Goal: Task Accomplishment & Management: Use online tool/utility

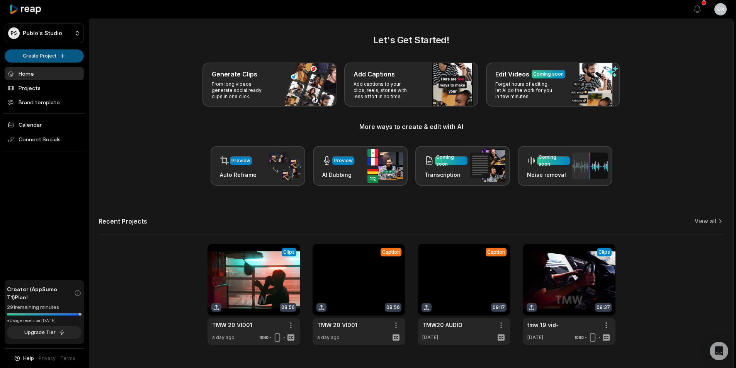
click at [42, 61] on html "PS Publo's Studio Create Project Home Projects Brand template Calendar Connect …" at bounding box center [368, 184] width 736 height 368
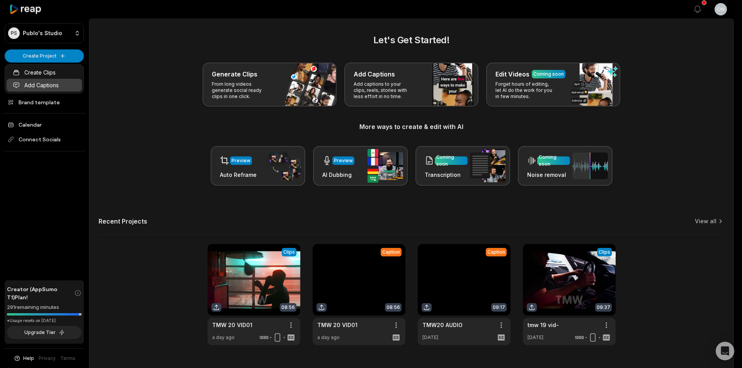
click at [63, 85] on link "Add Captions" at bounding box center [44, 85] width 75 height 13
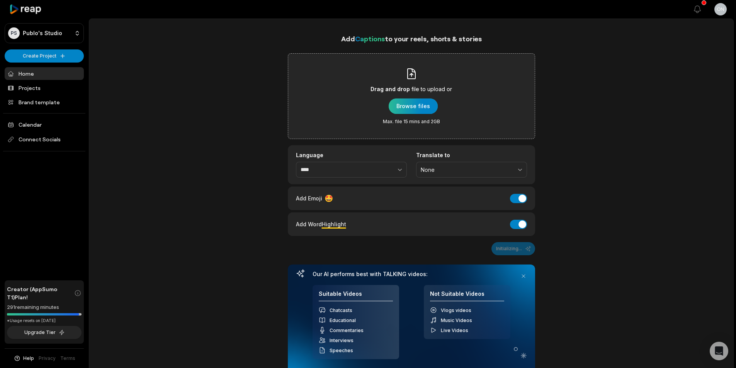
click at [412, 105] on div "button" at bounding box center [413, 105] width 49 height 15
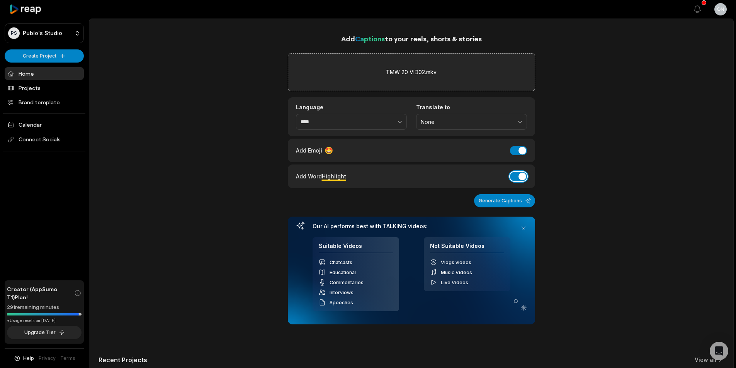
click at [519, 175] on button "Add Word Highlight" at bounding box center [518, 176] width 17 height 9
click at [518, 147] on button "Add Emoji" at bounding box center [518, 150] width 17 height 9
click at [502, 204] on button "Generate Captions" at bounding box center [504, 200] width 61 height 13
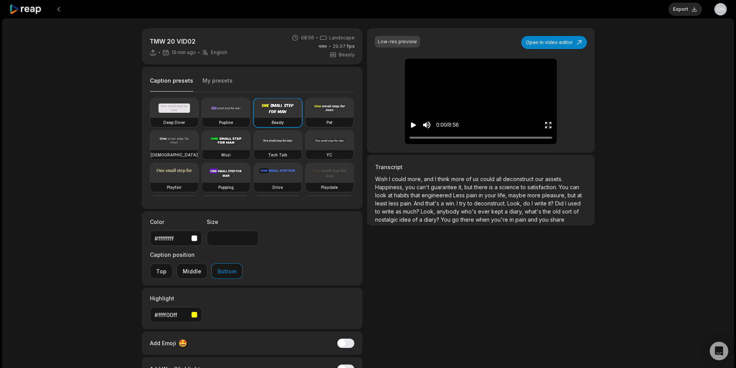
click at [223, 81] on button "My presets" at bounding box center [217, 84] width 30 height 15
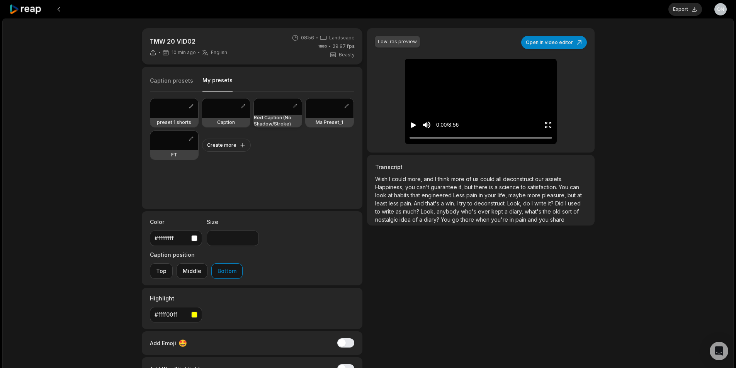
click at [269, 109] on div at bounding box center [278, 106] width 48 height 16
type input "**"
click at [575, 39] on button "Open in video editor" at bounding box center [554, 42] width 66 height 13
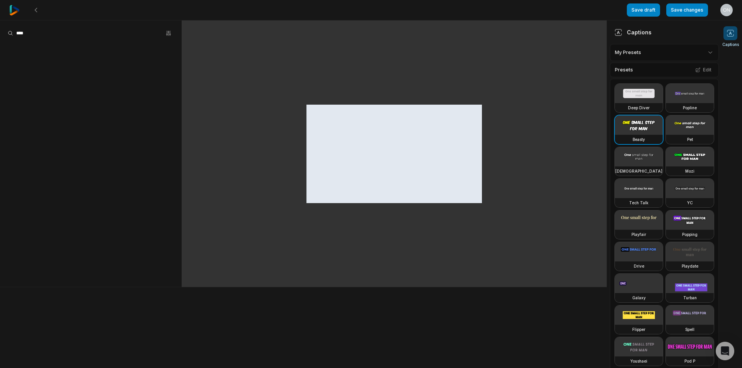
click at [628, 56] on html "Save draft Save changes Open user menu Captions Captions My Presets Presets Edi…" at bounding box center [371, 184] width 742 height 368
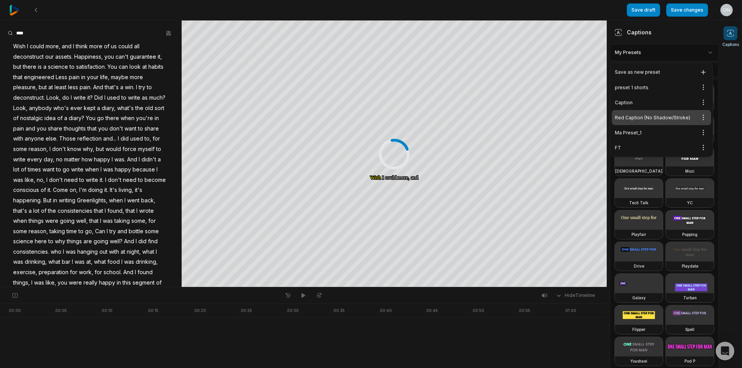
click at [655, 117] on div "Red Caption (No Shadow/Stroke) Open options" at bounding box center [660, 117] width 99 height 15
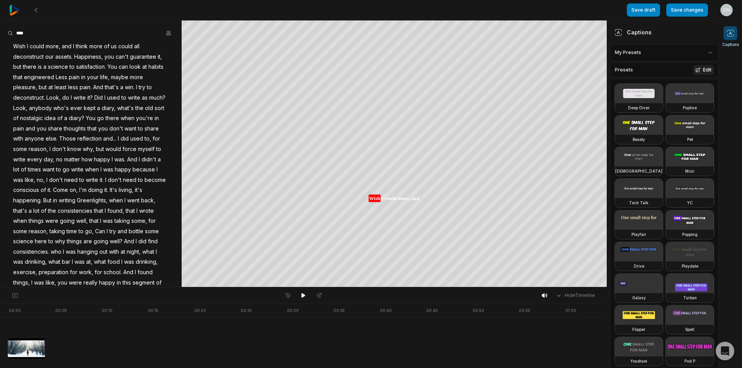
click at [696, 69] on icon at bounding box center [698, 70] width 4 height 4
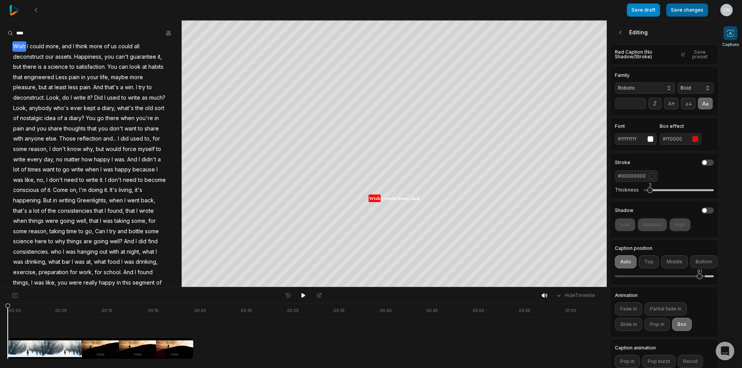
click at [697, 9] on button "Save changes" at bounding box center [687, 9] width 42 height 13
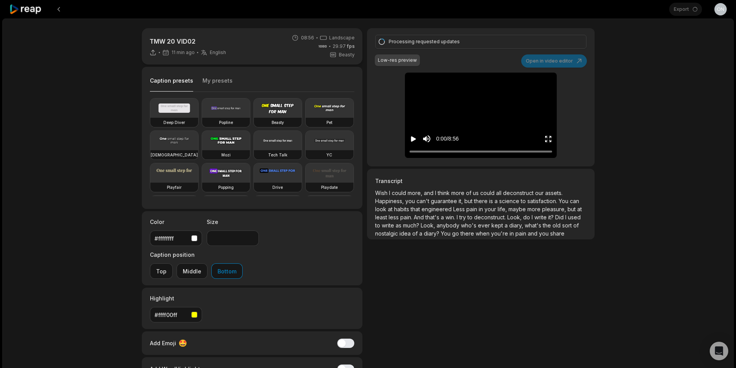
type input "**"
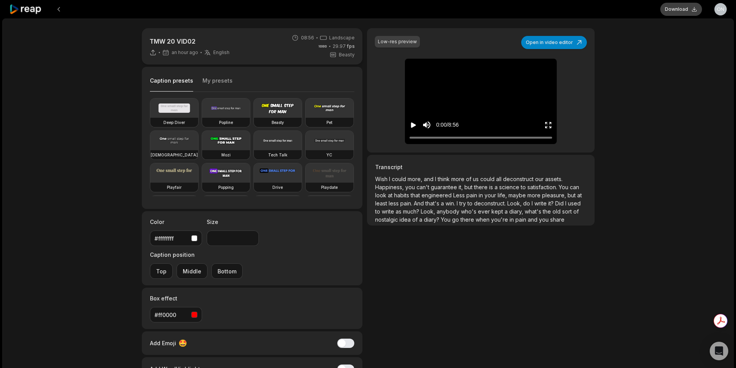
click at [678, 9] on button "Download" at bounding box center [681, 9] width 42 height 13
